Goal: Information Seeking & Learning: Learn about a topic

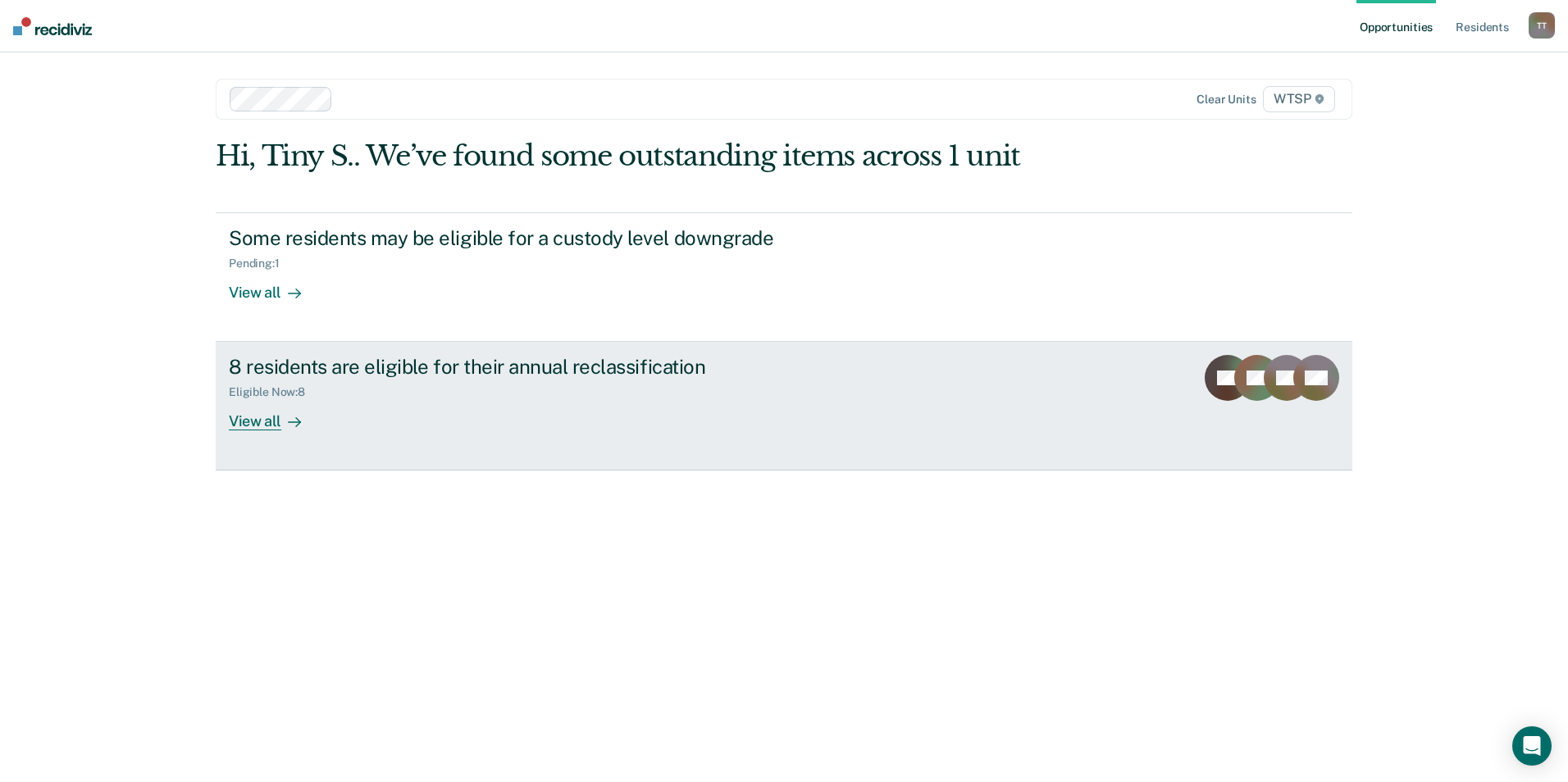
click at [608, 370] on div "8 residents are eligible for their annual reclassification" at bounding box center [516, 367] width 575 height 23
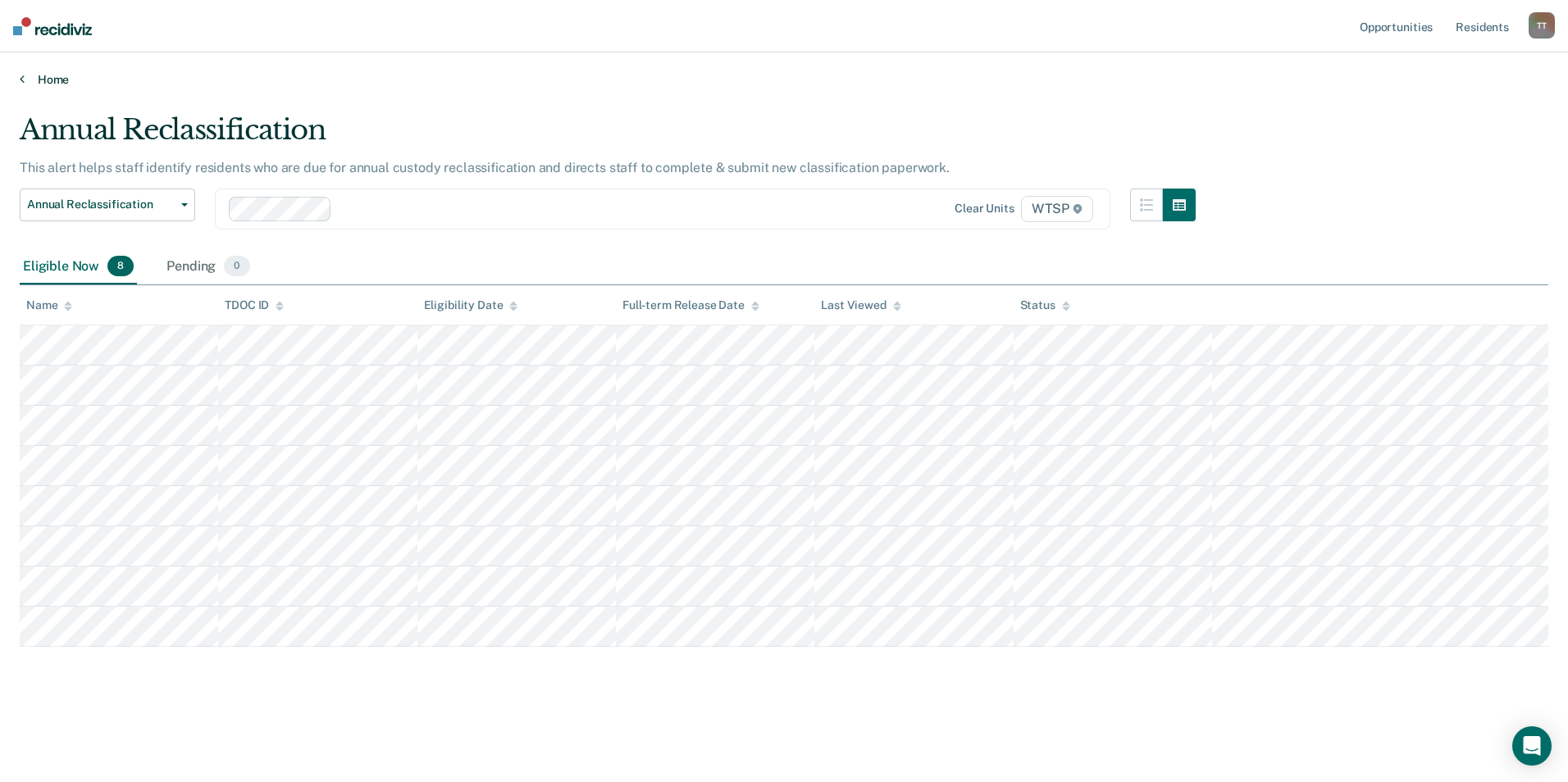
click at [43, 80] on link "Home" at bounding box center [784, 79] width 1529 height 15
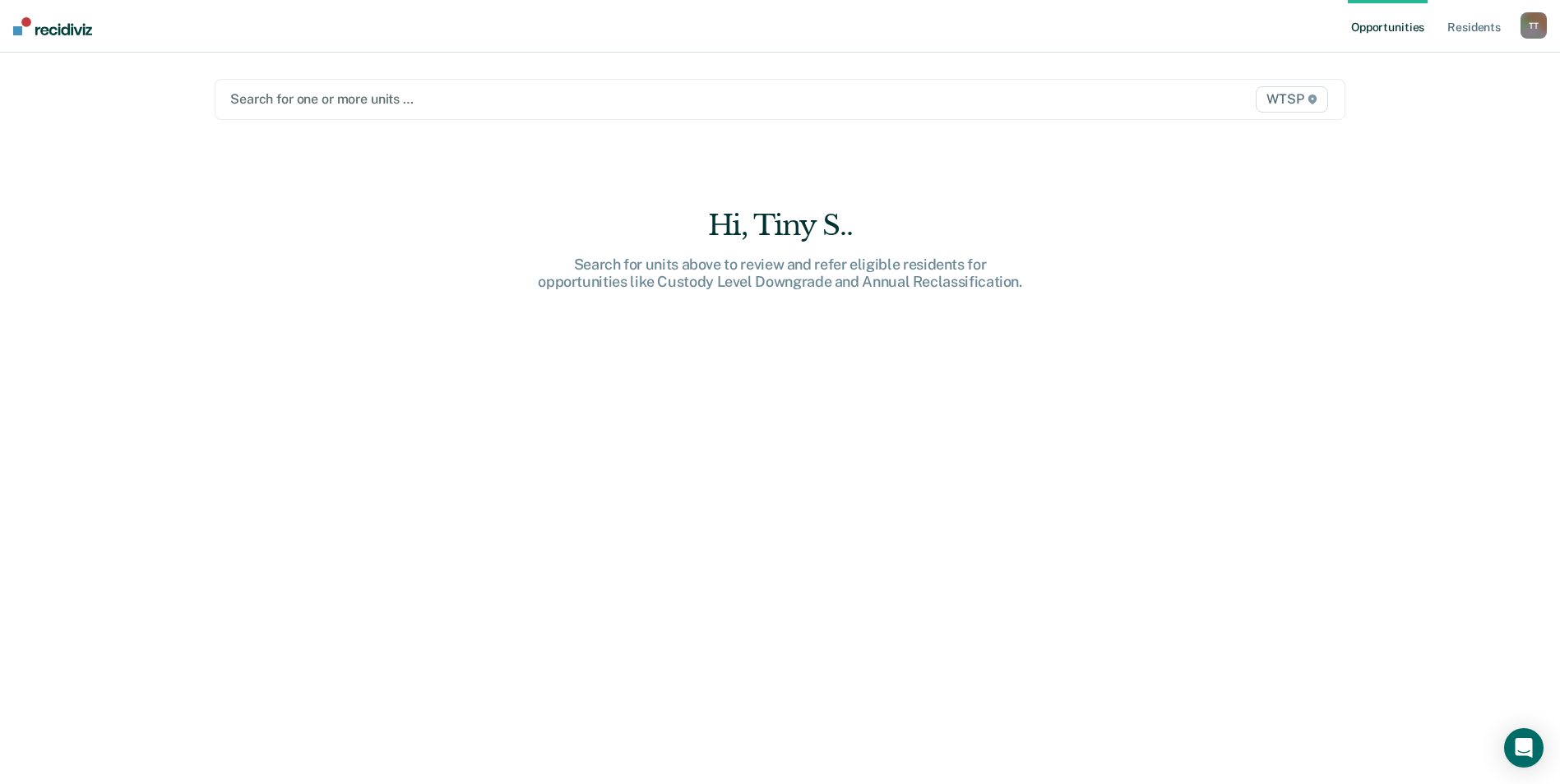
click at [319, 98] on div at bounding box center [614, 99] width 769 height 19
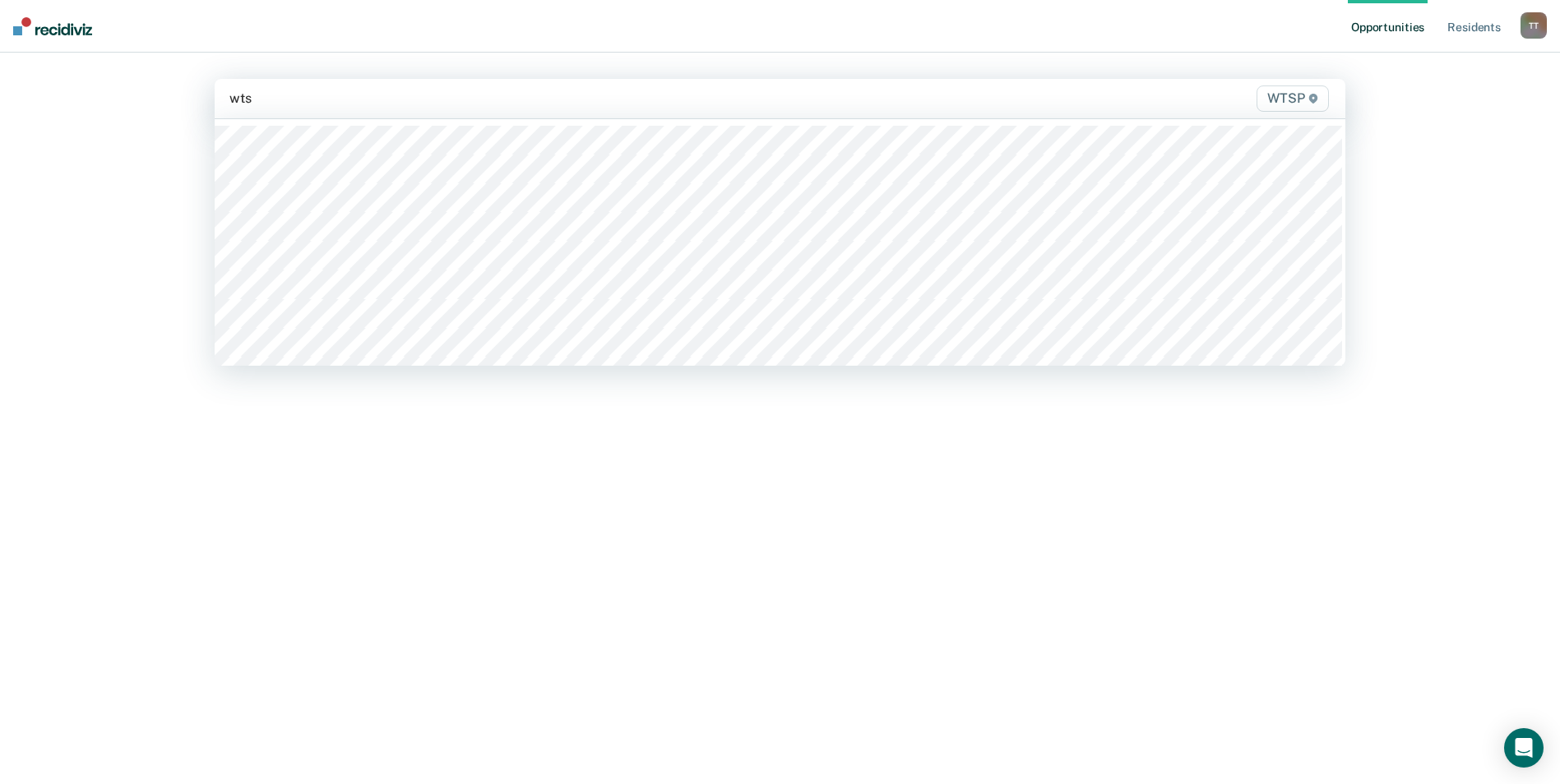
type input "wtsp"
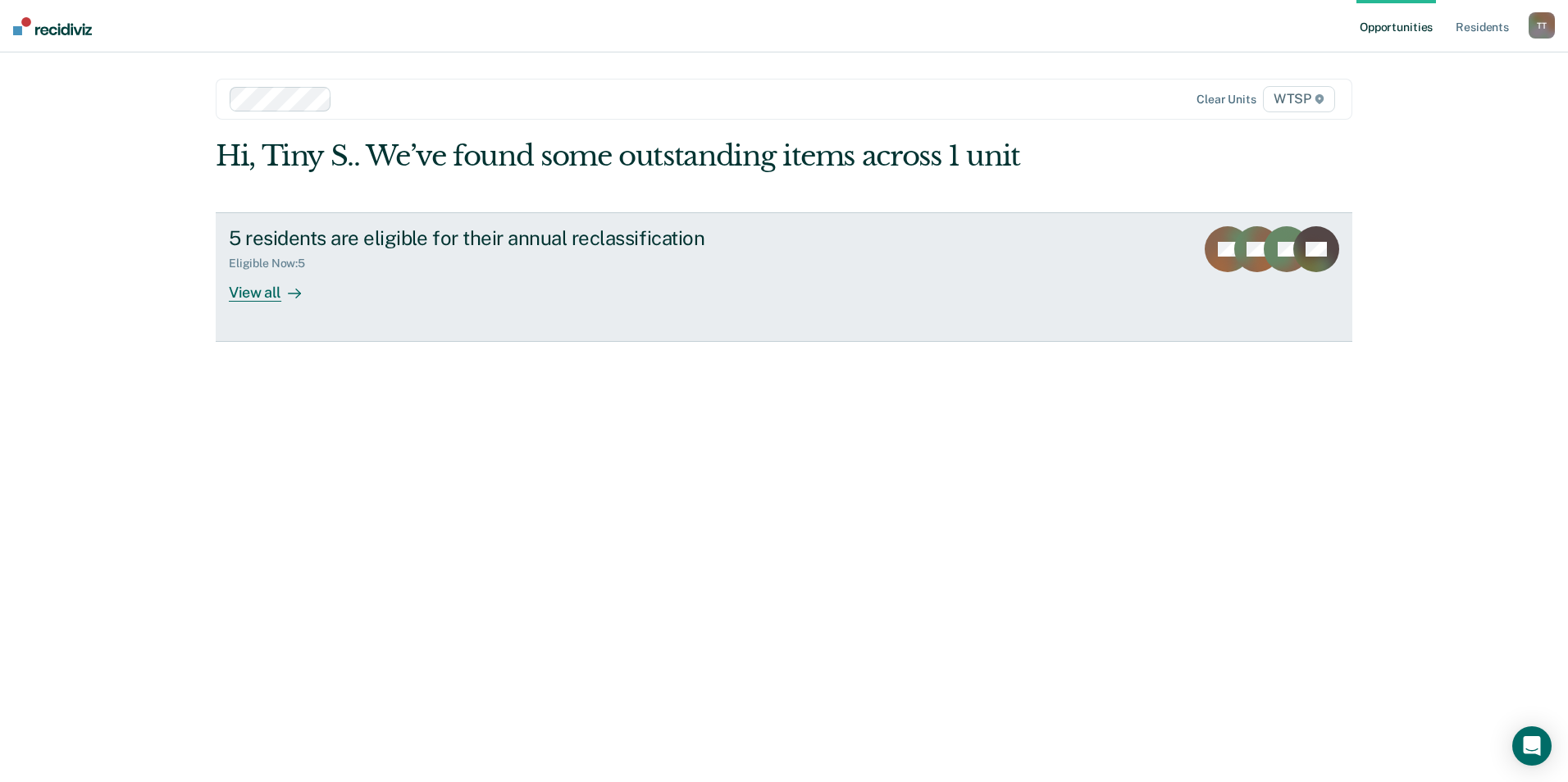
click at [250, 295] on div "View all" at bounding box center [275, 285] width 92 height 32
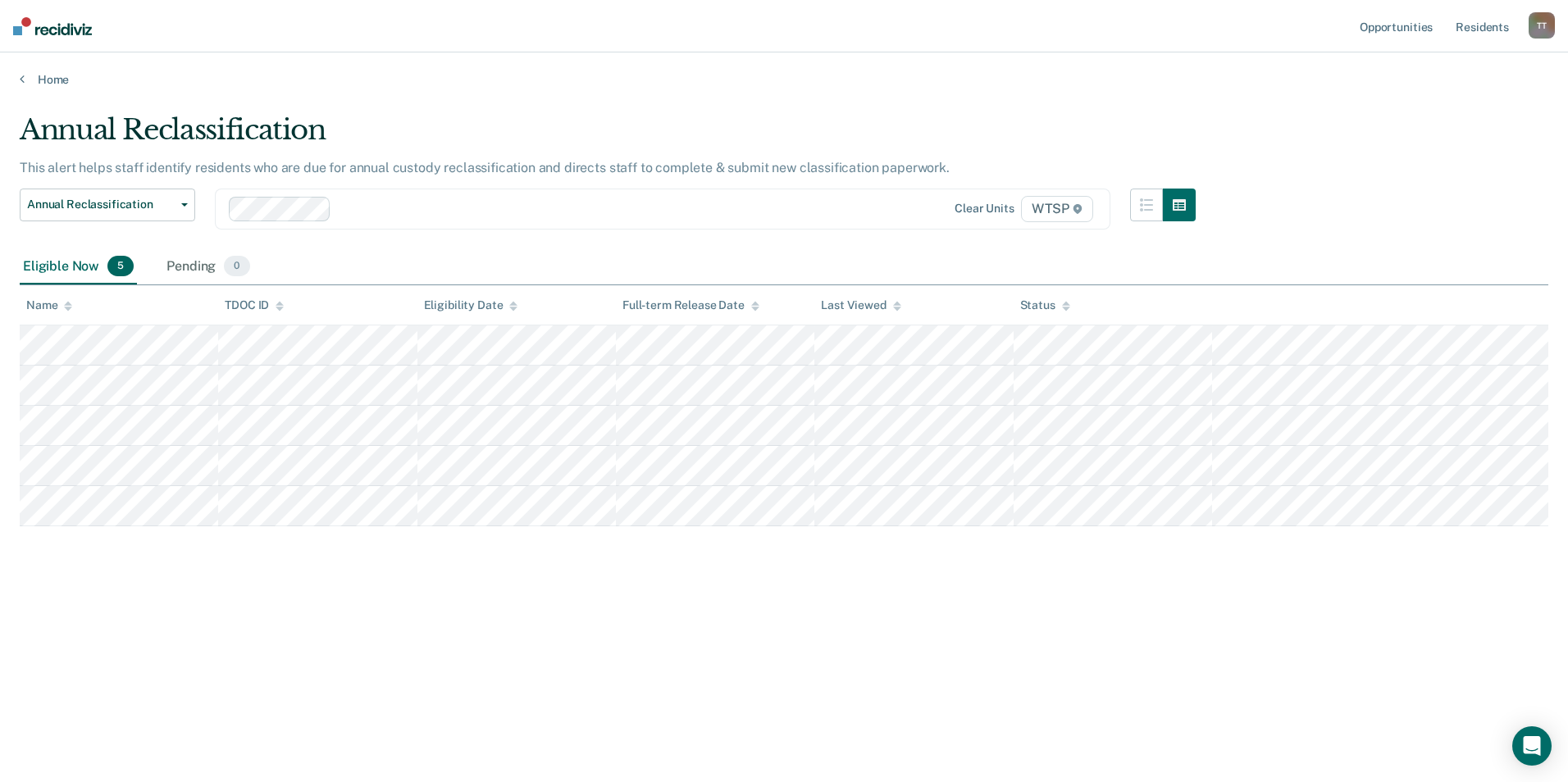
click at [1544, 25] on div "T T" at bounding box center [1542, 25] width 26 height 26
click at [1521, 178] on div "Annual Reclassification This alert helps staff identify residents who are due f…" at bounding box center [784, 386] width 1529 height 546
